Goal: Book appointment/travel/reservation

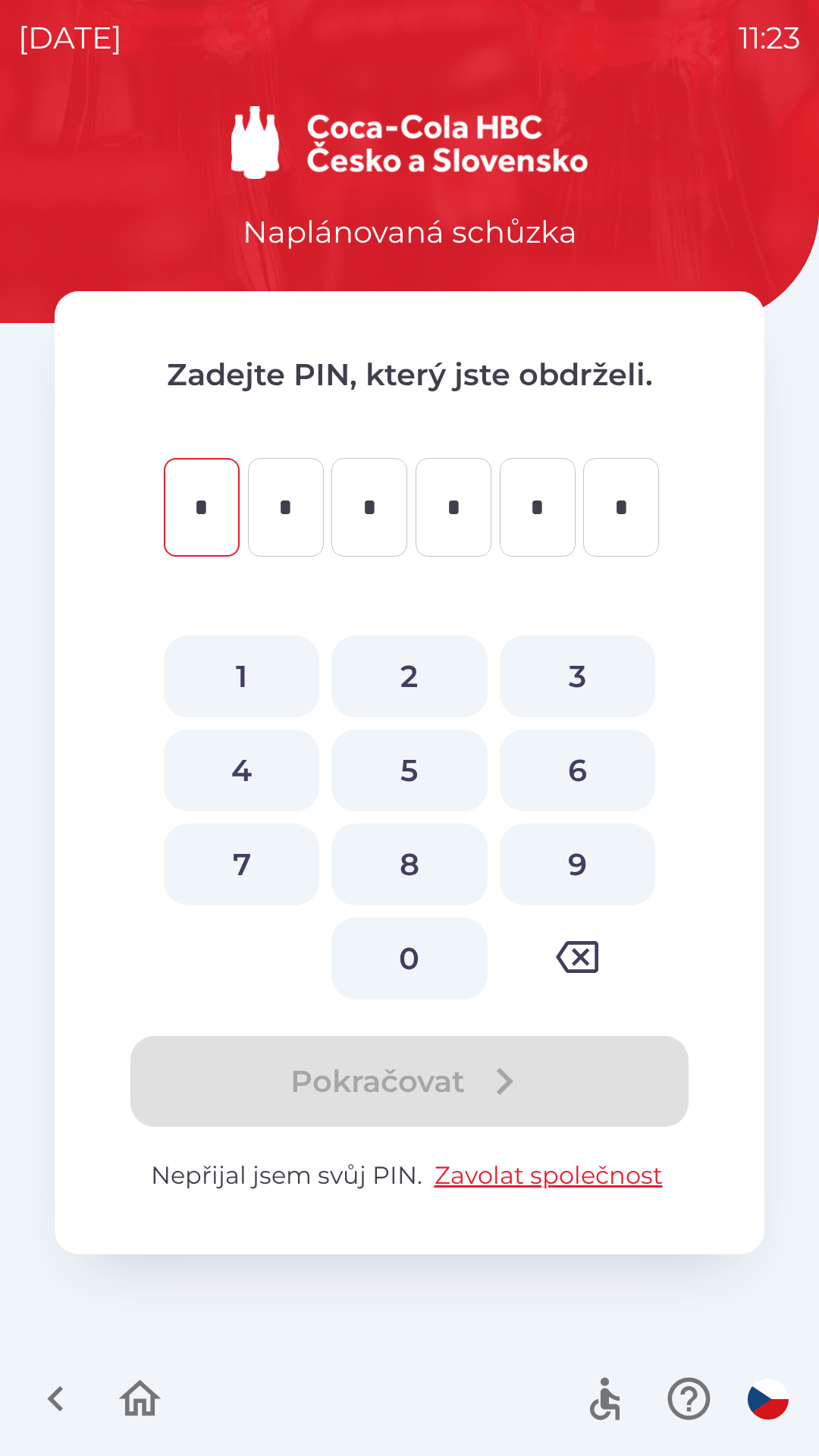
click at [398, 665] on button "2" at bounding box center [408, 676] width 155 height 82
type input "*"
click at [395, 855] on button "8" at bounding box center [408, 864] width 155 height 82
type input "*"
click at [410, 756] on button "5" at bounding box center [408, 771] width 155 height 82
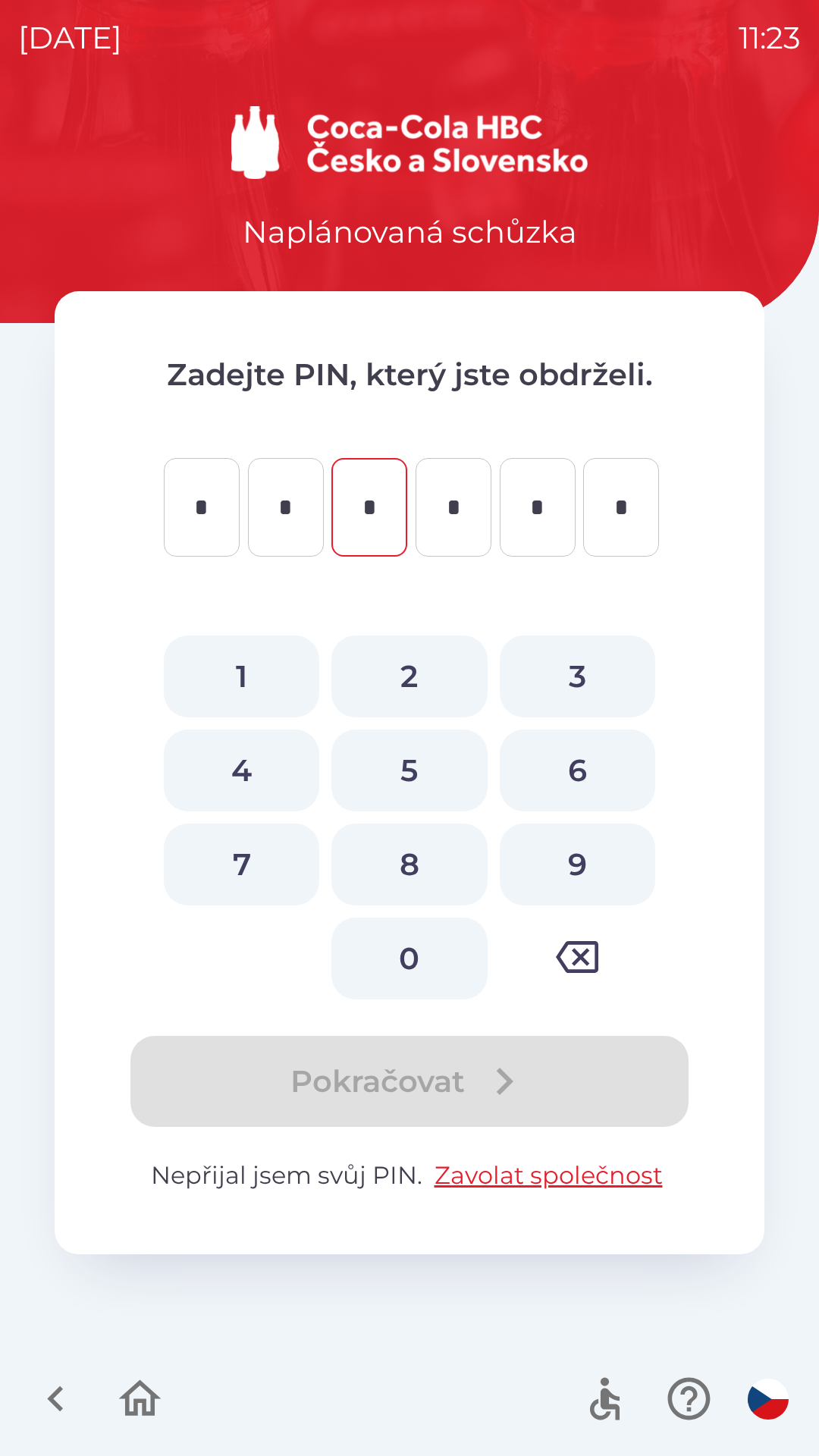
type input "*"
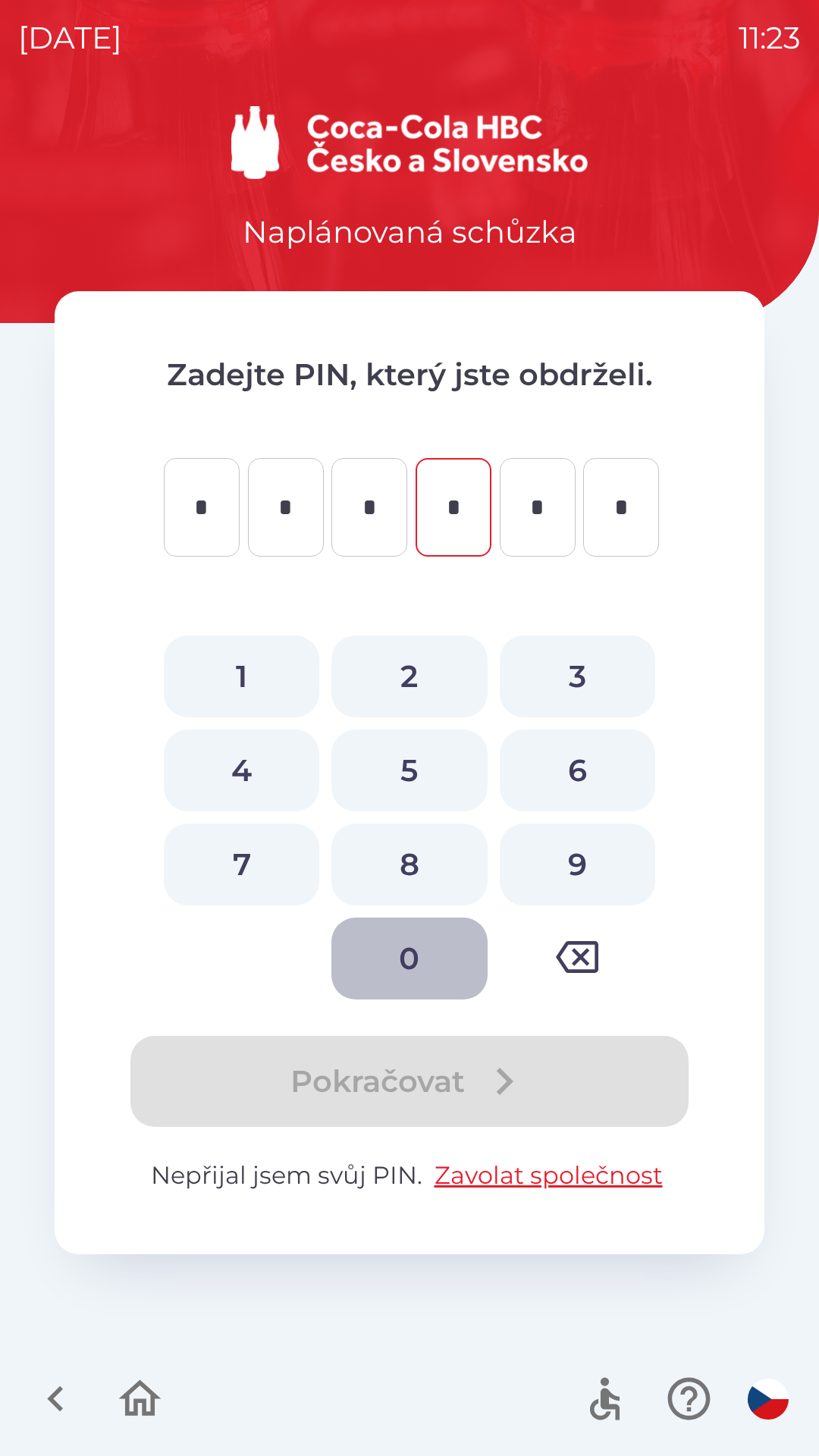
click at [393, 947] on button "0" at bounding box center [408, 958] width 155 height 82
type input "*"
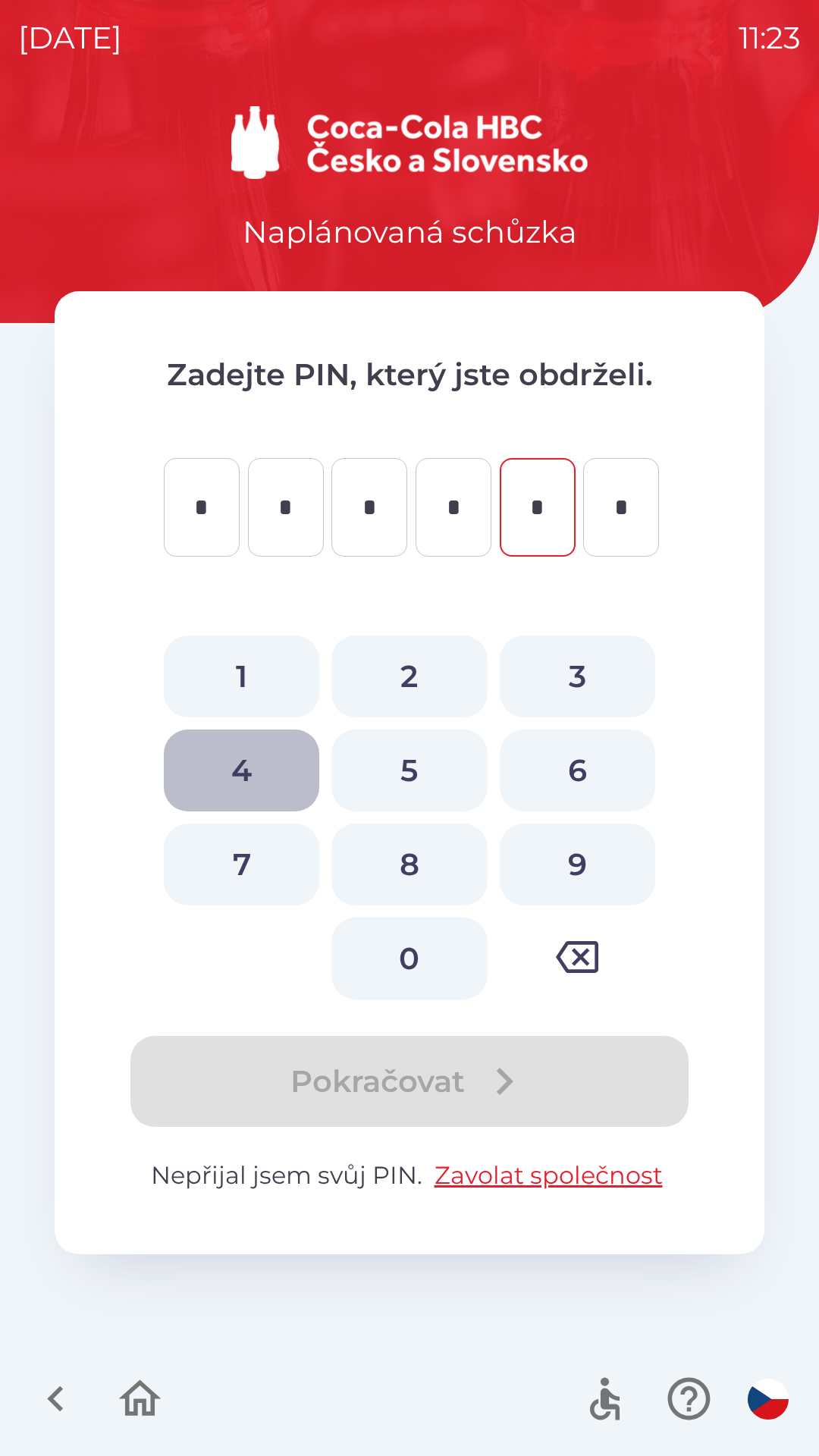
click at [229, 757] on button "4" at bounding box center [241, 771] width 155 height 82
type input "*"
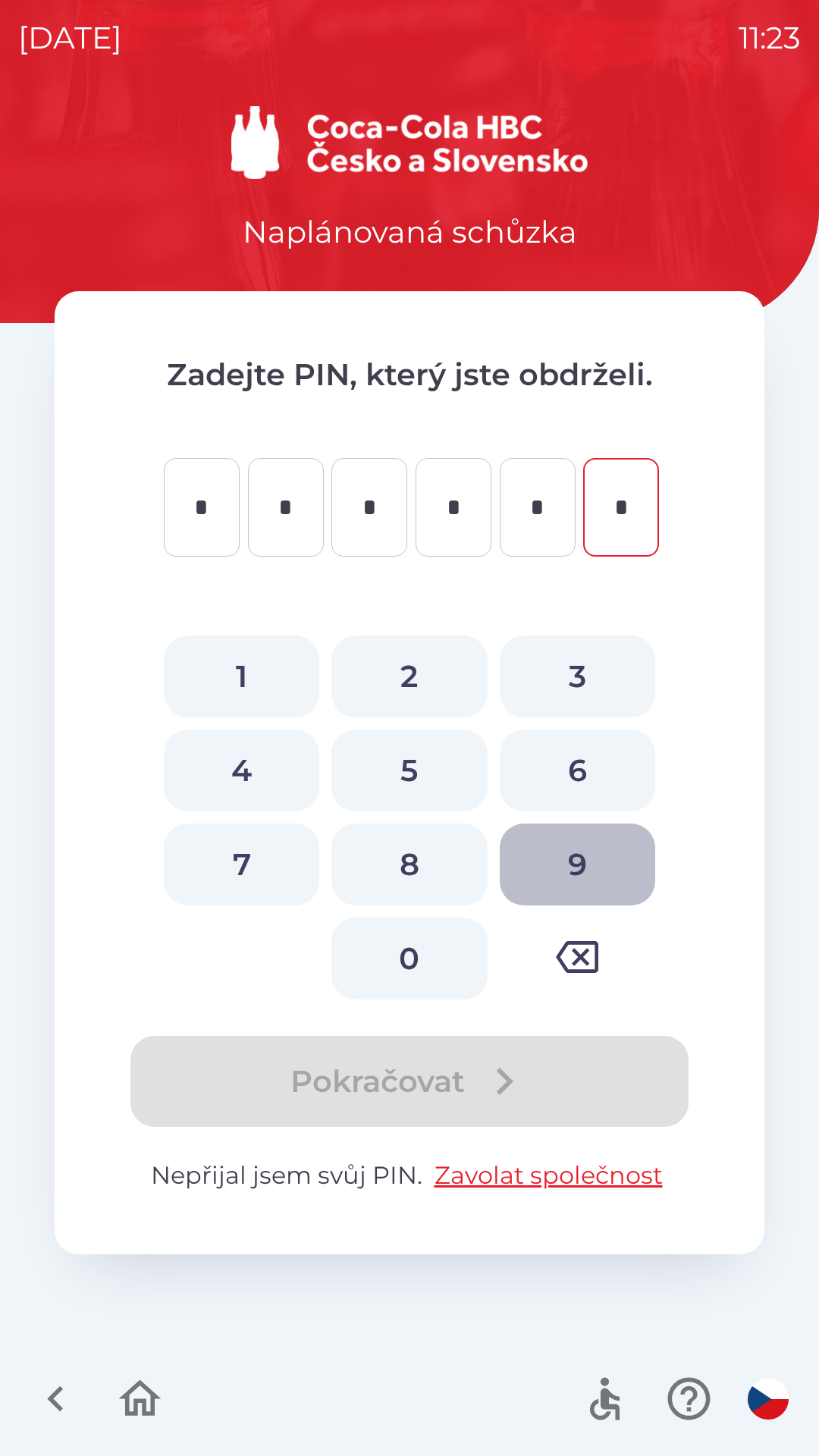
click at [583, 870] on button "9" at bounding box center [577, 864] width 155 height 82
type input "*"
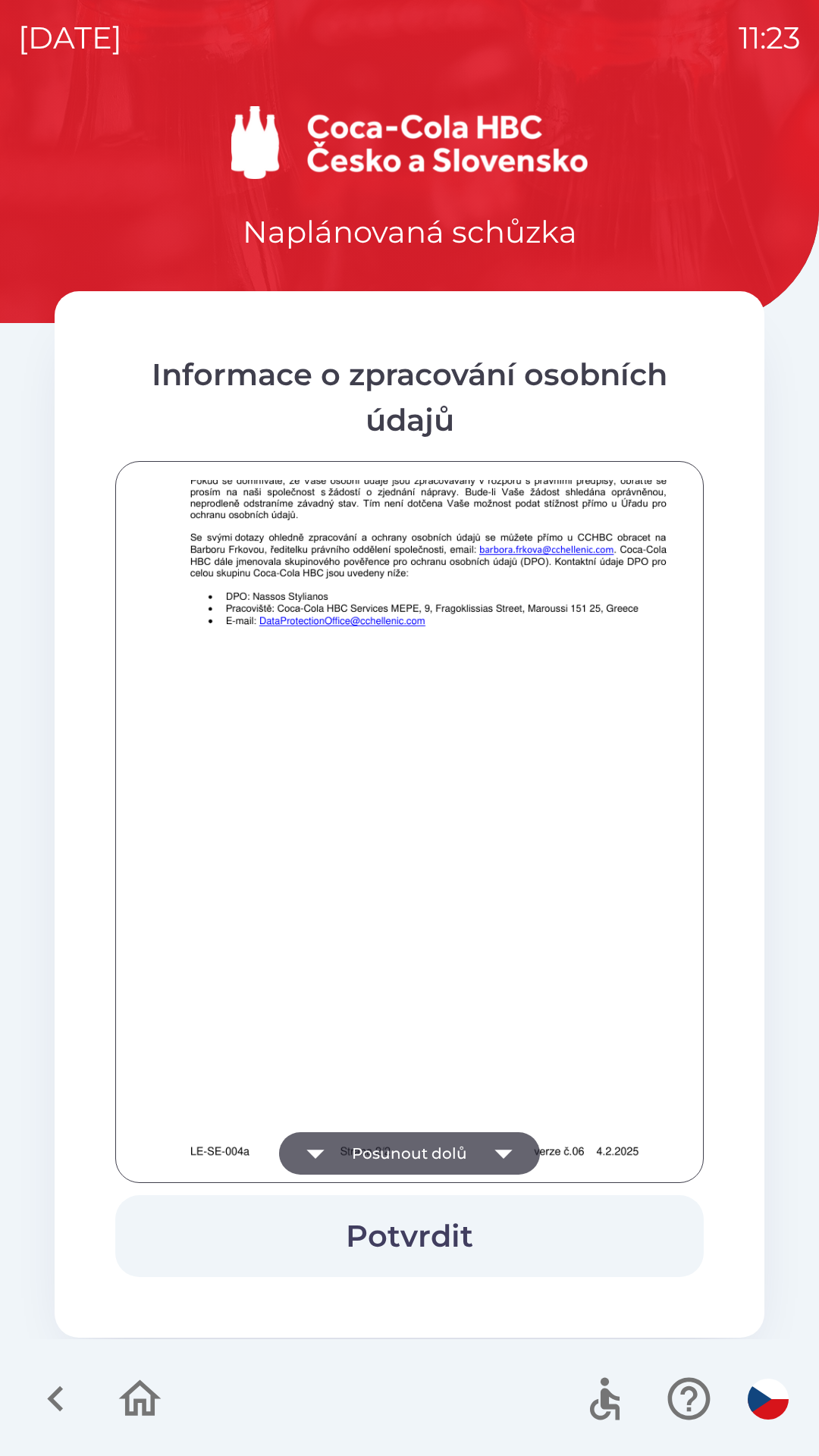
scroll to position [1064, 0]
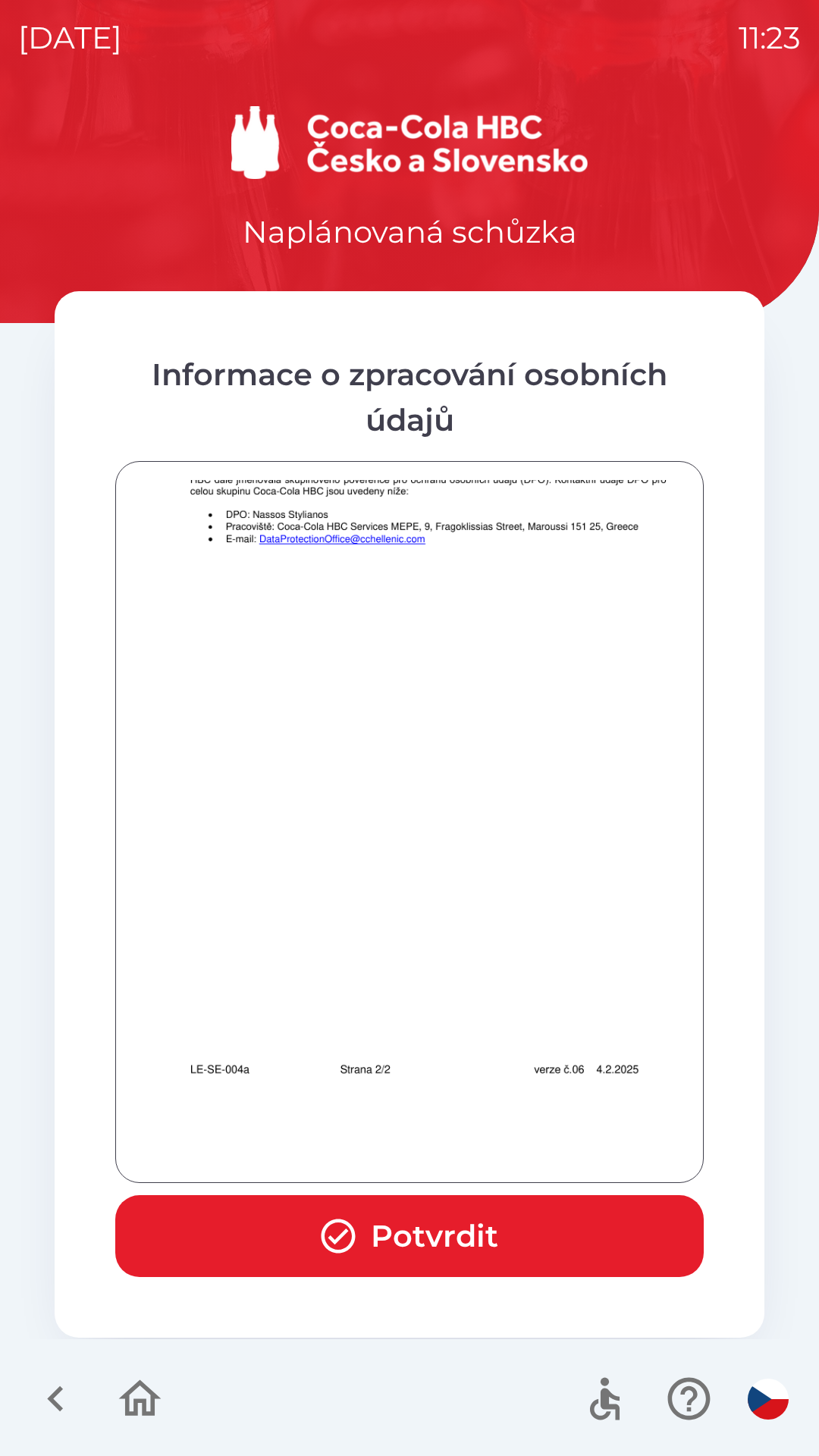
click at [417, 1223] on button "Potvrdit" at bounding box center [409, 1236] width 589 height 82
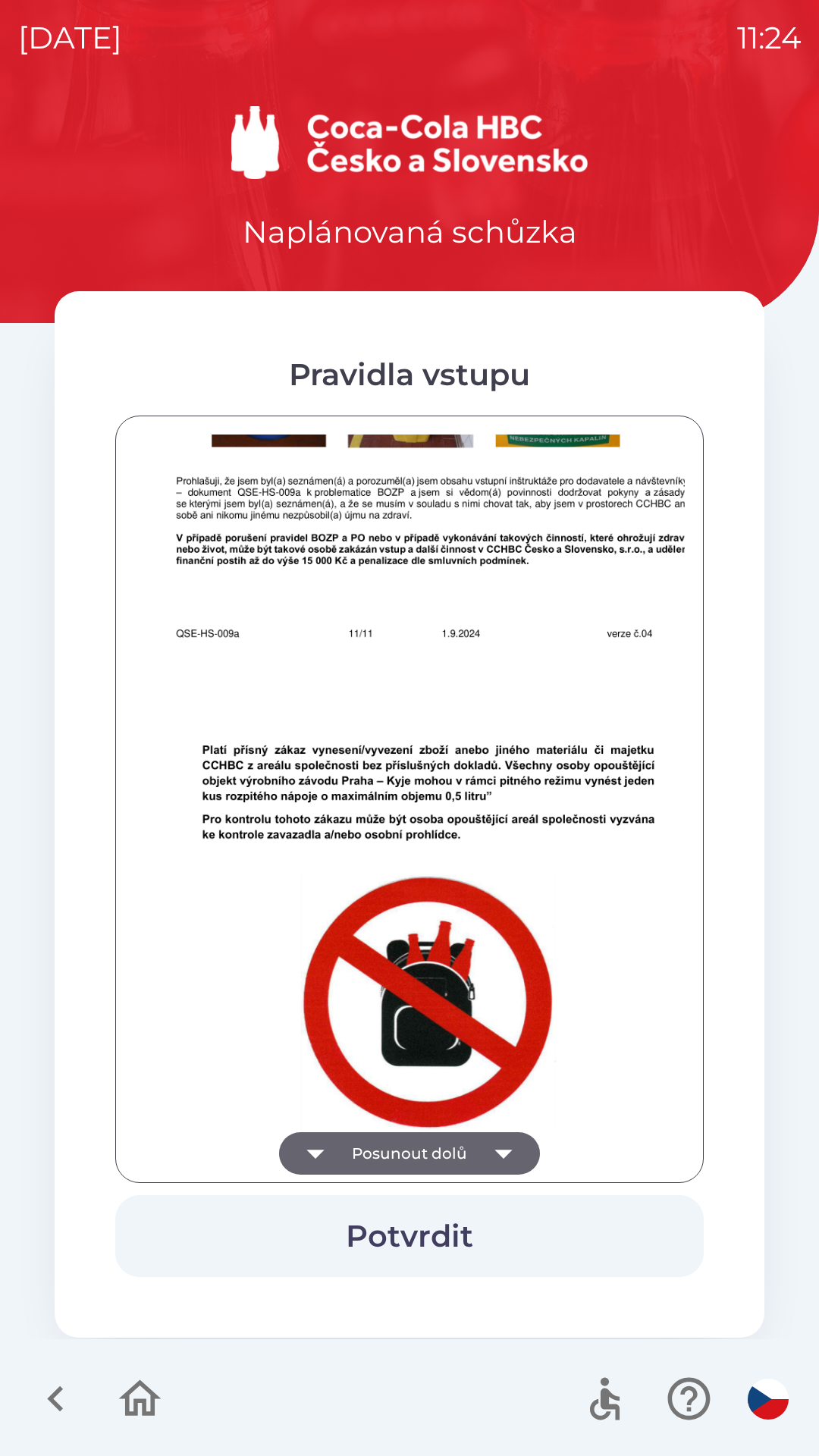
scroll to position [9388, 0]
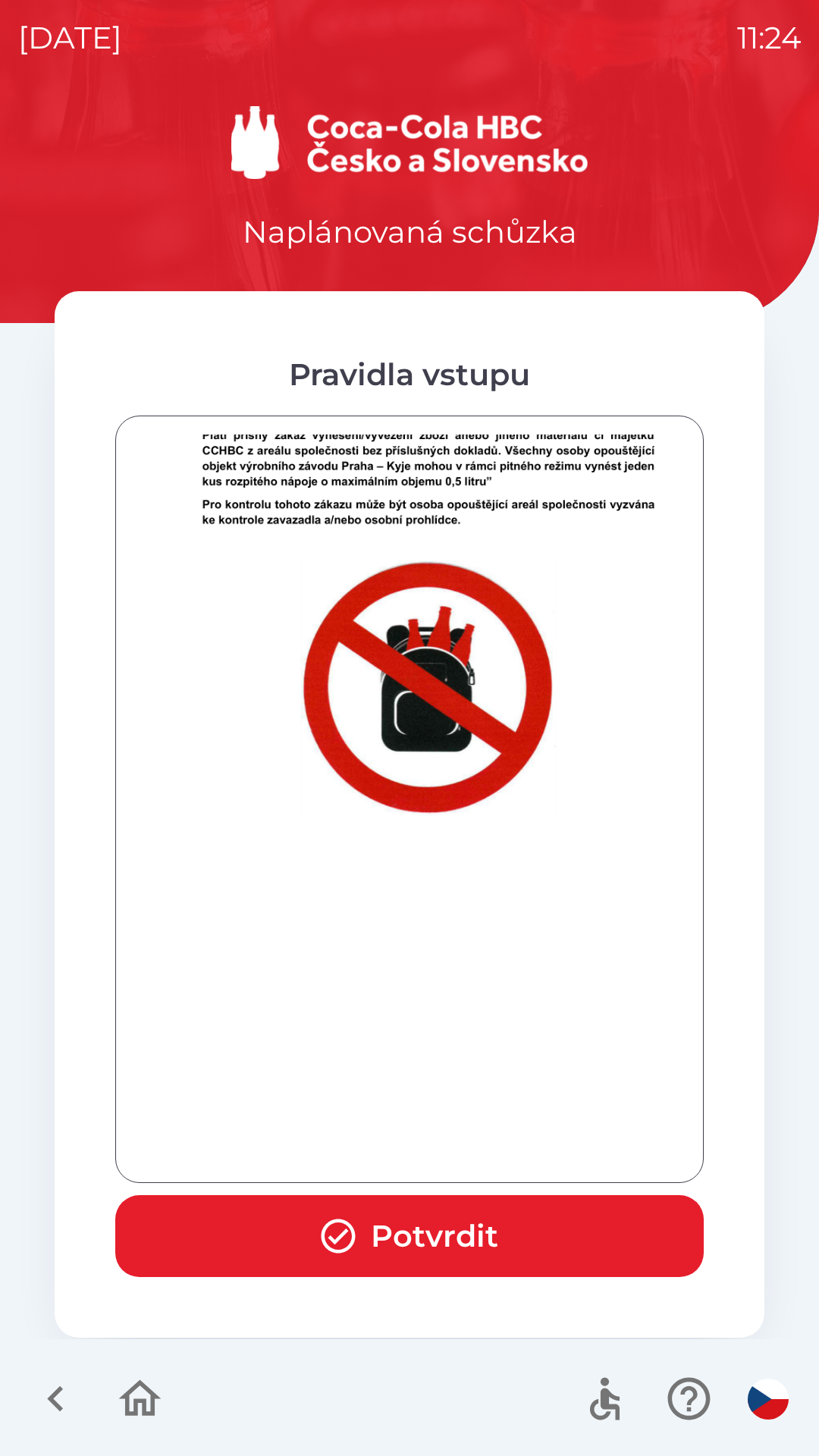
click at [430, 1218] on button "Potvrdit" at bounding box center [409, 1236] width 589 height 82
